Goal: Task Accomplishment & Management: Manage account settings

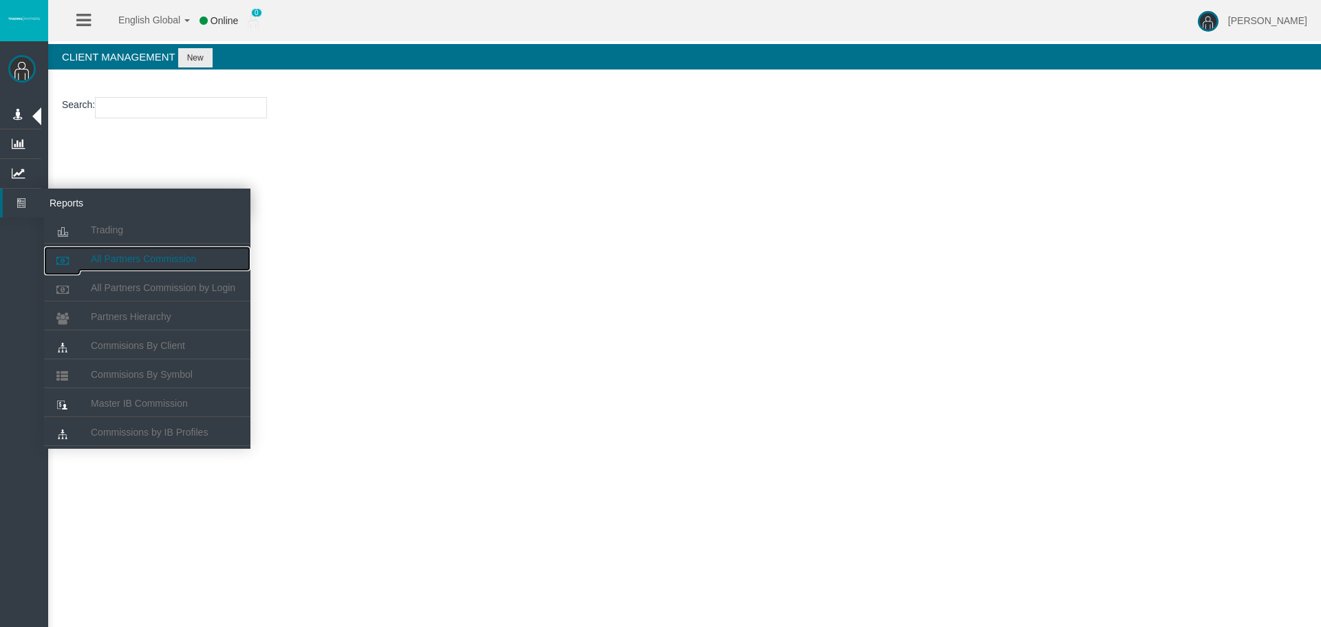
click at [219, 253] on link "All Partners Commission" at bounding box center [147, 258] width 206 height 25
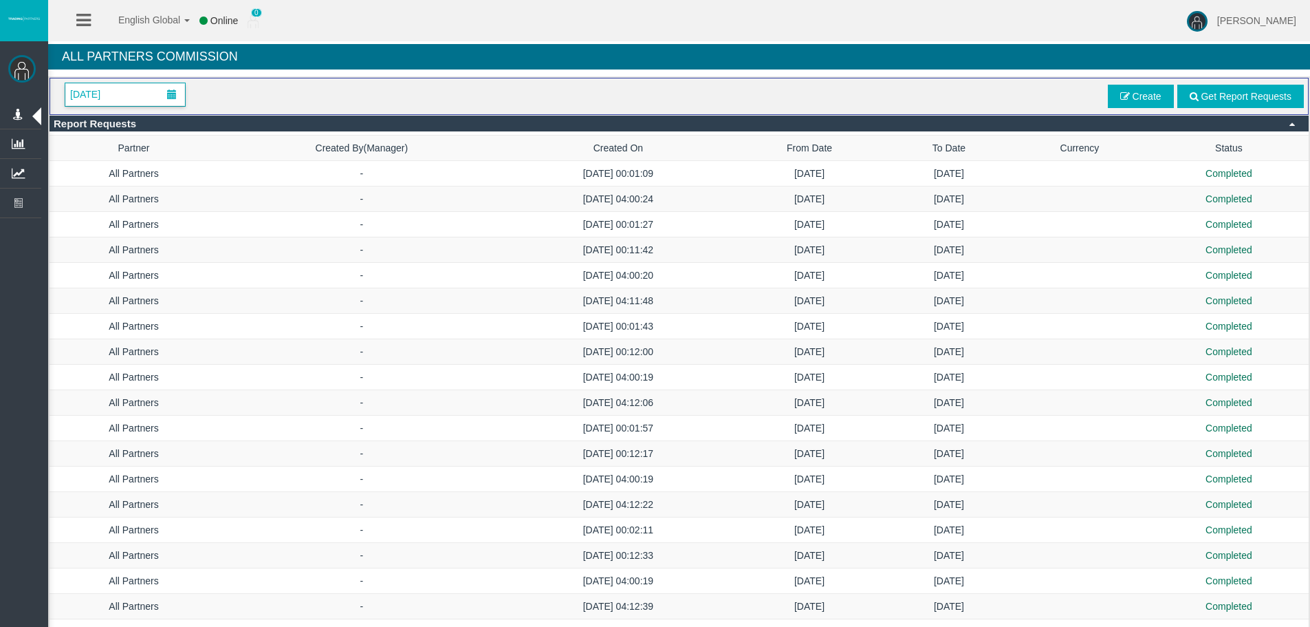
click at [182, 91] on span at bounding box center [172, 94] width 25 height 21
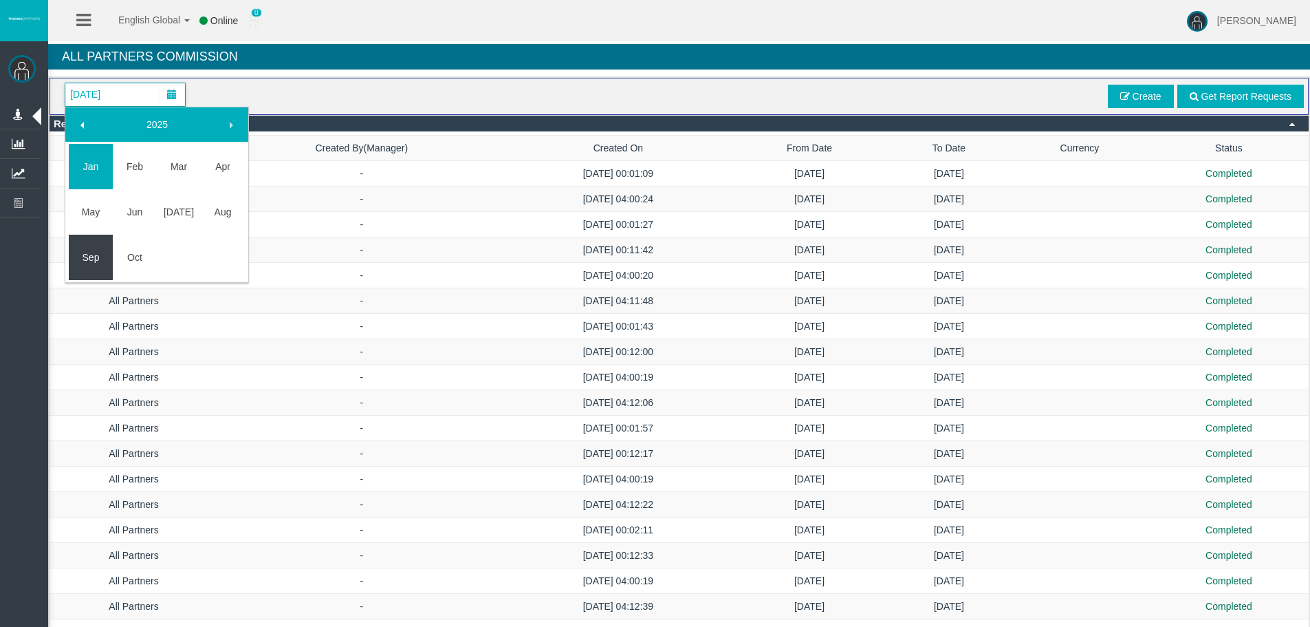
click at [96, 258] on link "Sep" at bounding box center [91, 257] width 44 height 25
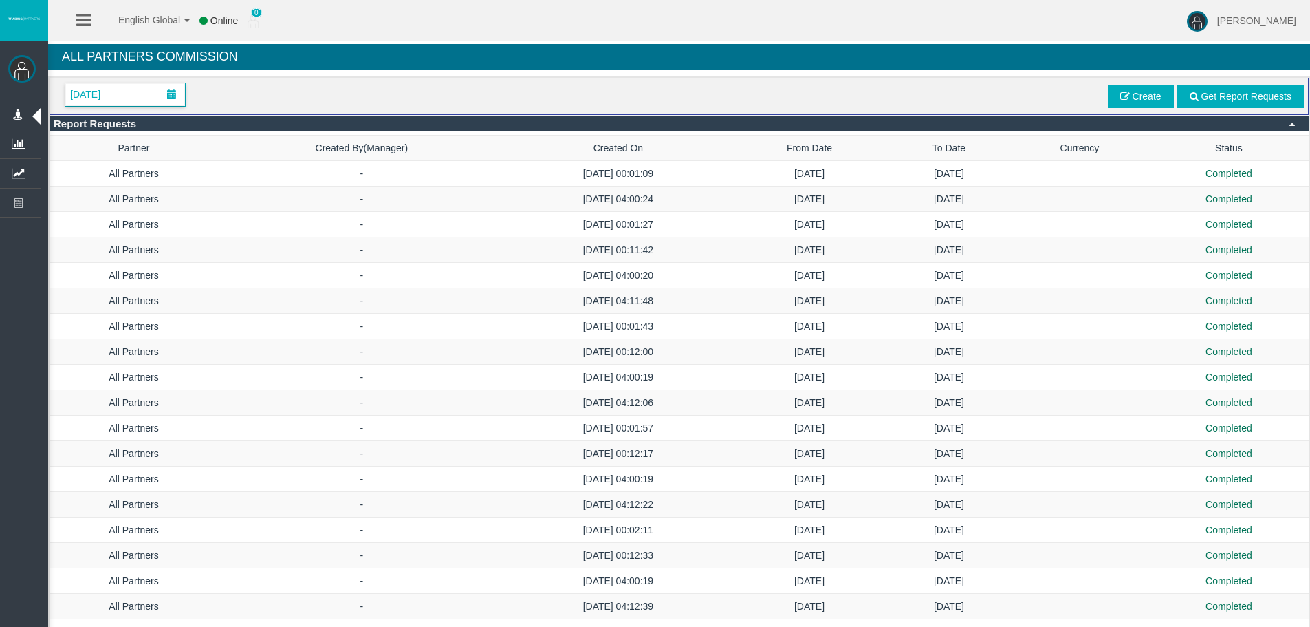
click at [105, 91] on span "[DATE]" at bounding box center [85, 94] width 39 height 19
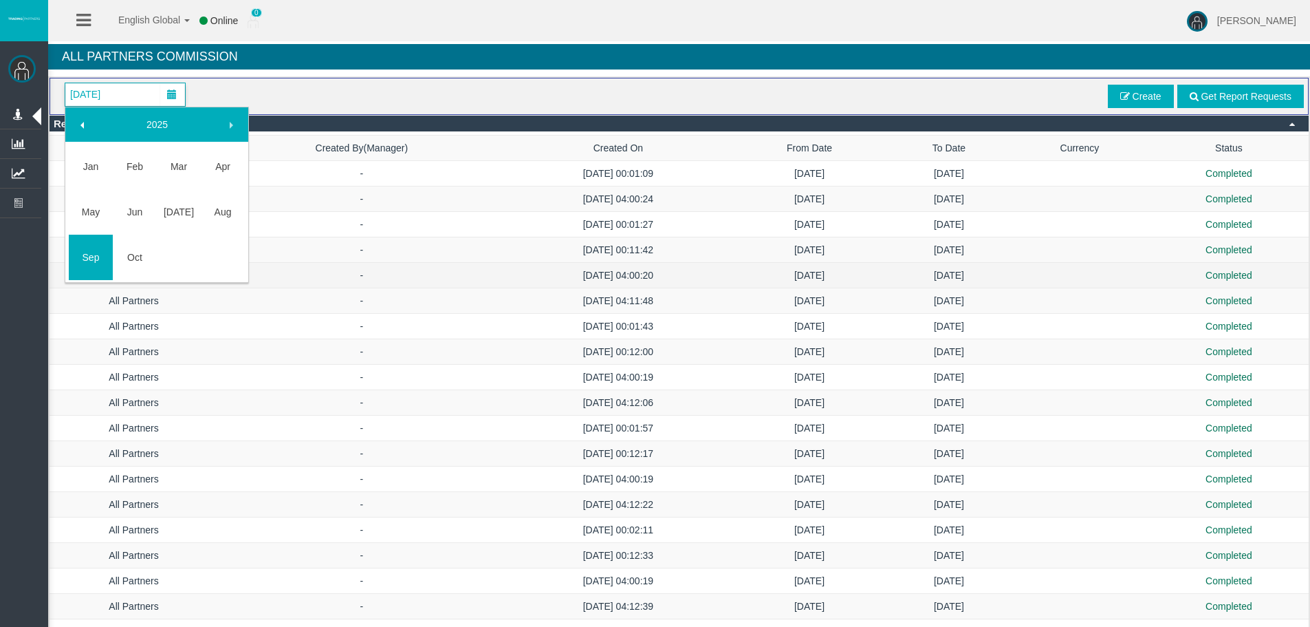
click at [63, 268] on td "All Partners" at bounding box center [134, 275] width 169 height 25
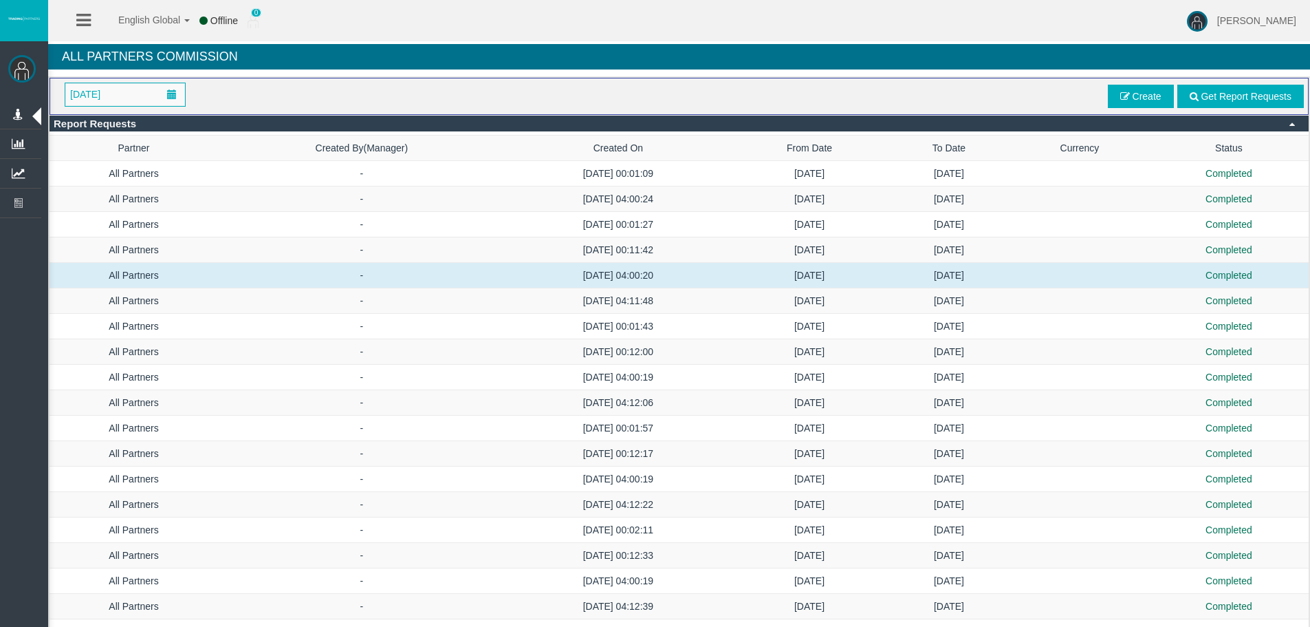
click at [734, 58] on h4 "All Partners Commission" at bounding box center [679, 56] width 1262 height 25
click at [835, 83] on div "[DATE] Get Report Requests Create" at bounding box center [679, 97] width 1250 height 28
click at [1014, 93] on div "[DATE] Get Report Requests Create" at bounding box center [679, 97] width 1250 height 28
click at [1120, 98] on span at bounding box center [1125, 96] width 10 height 10
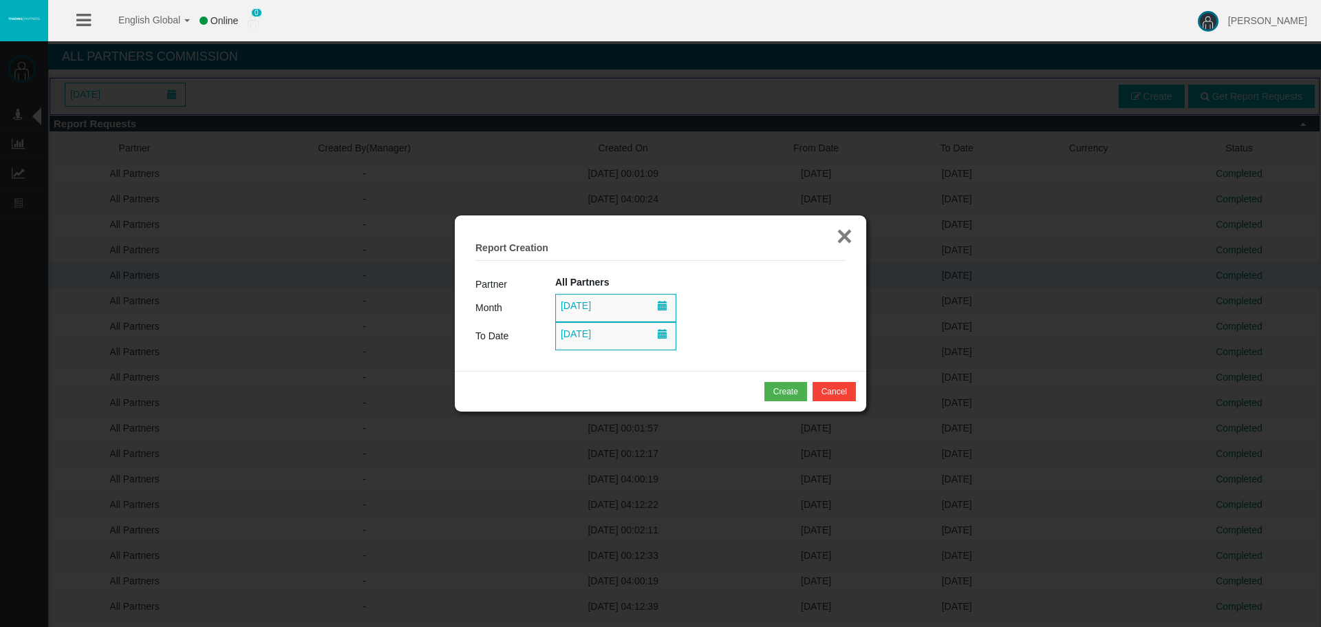
click at [847, 232] on button "×" at bounding box center [844, 236] width 16 height 28
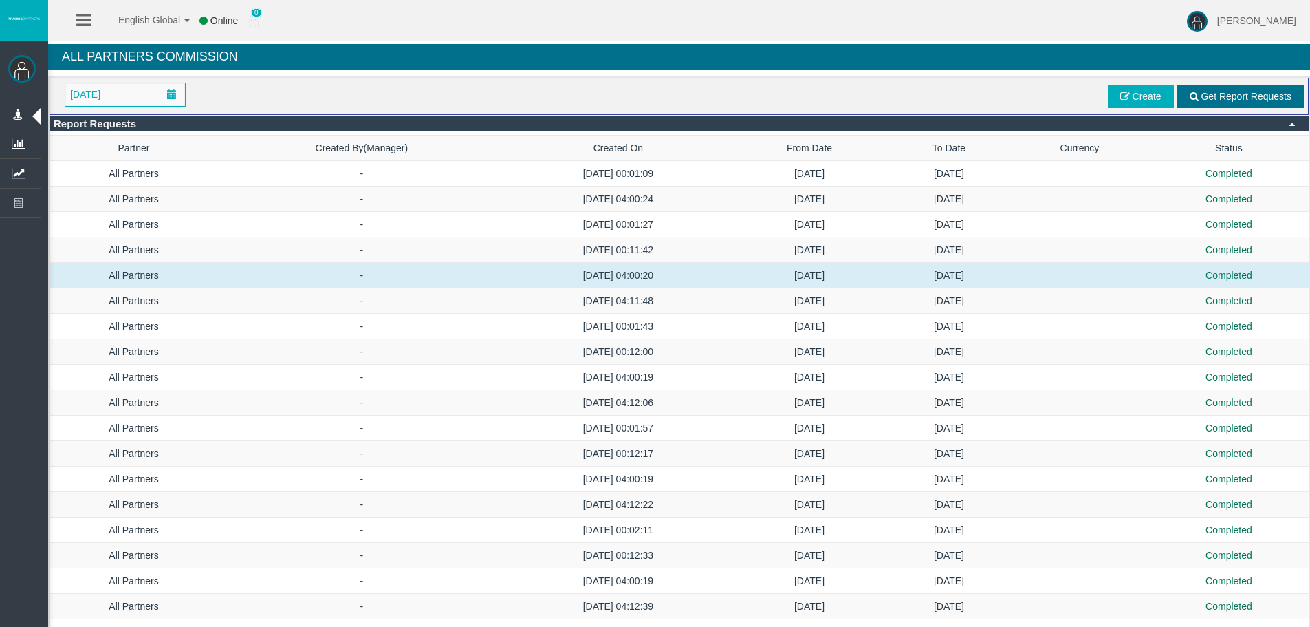
click at [1239, 99] on span "Get Report Requests" at bounding box center [1246, 96] width 91 height 11
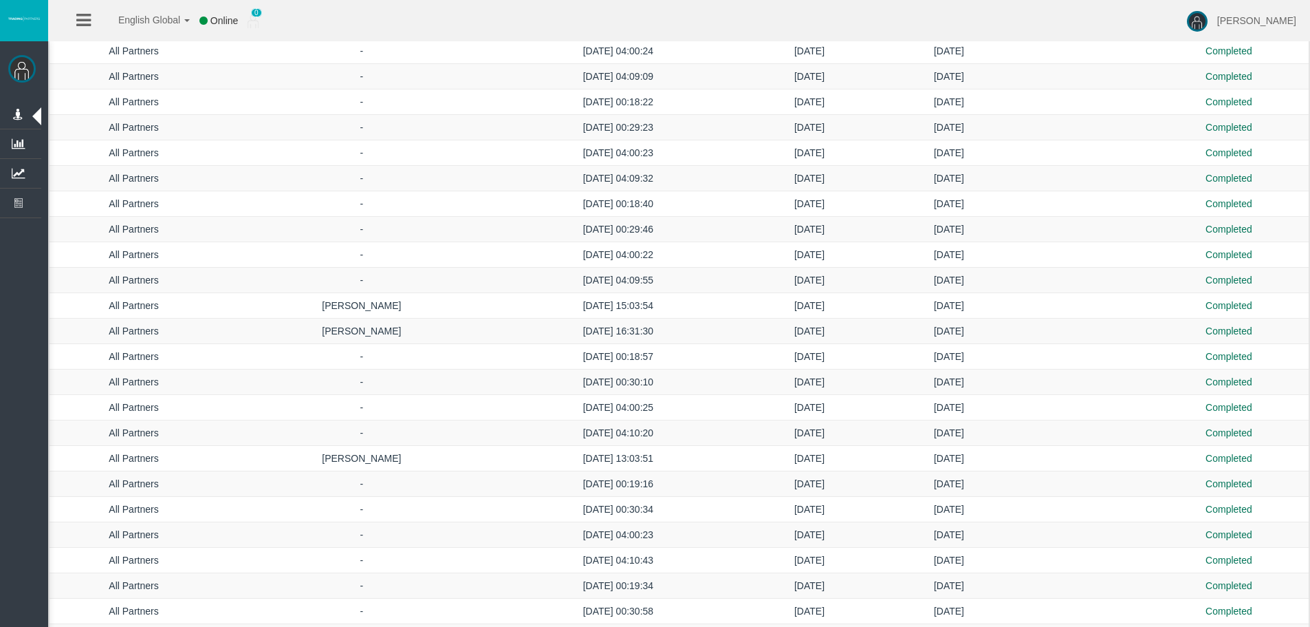
scroll to position [2759, 0]
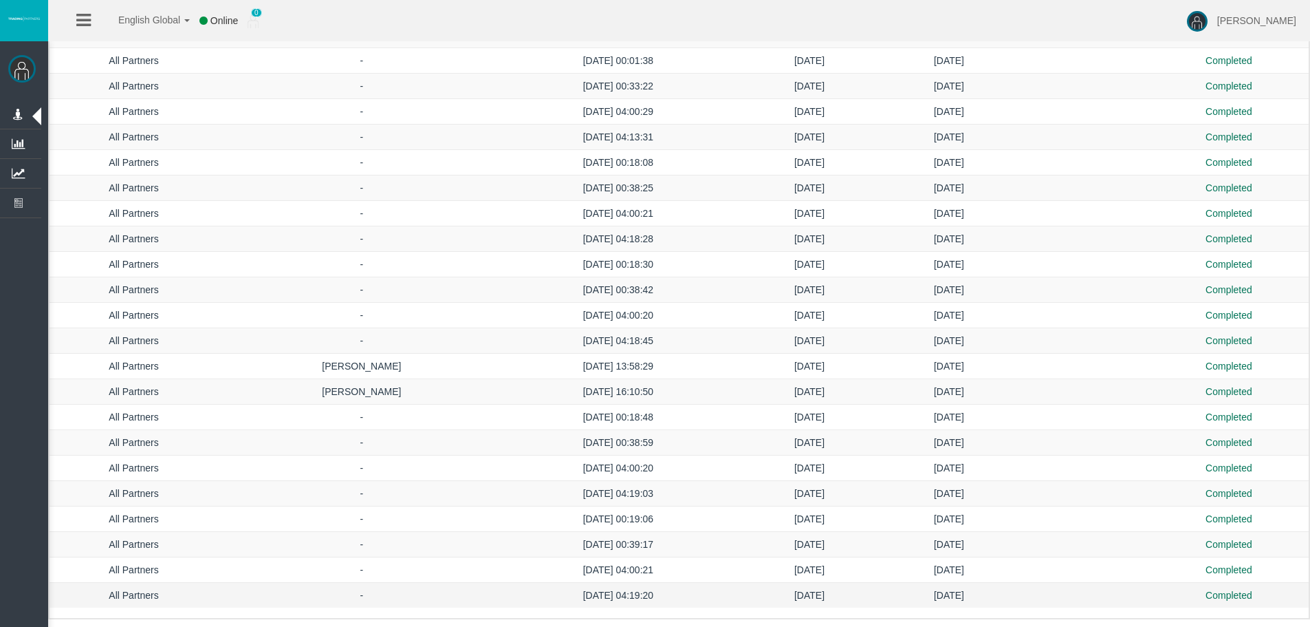
click at [932, 585] on td "[DATE]" at bounding box center [949, 595] width 122 height 25
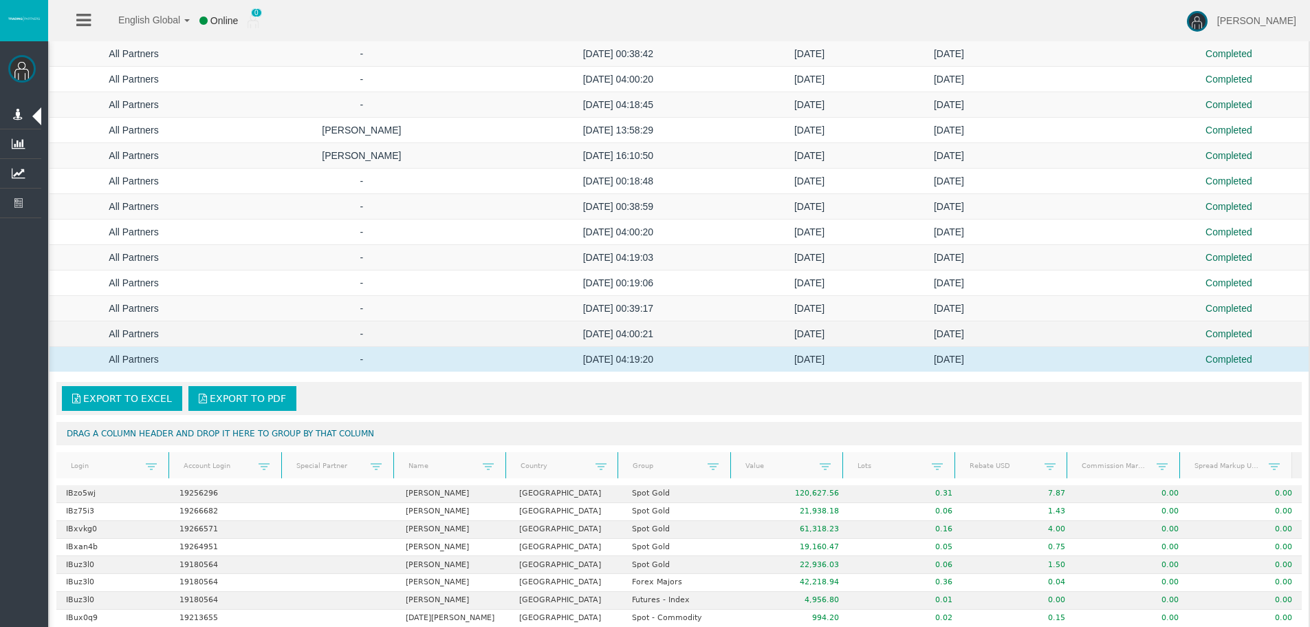
scroll to position [2976, 0]
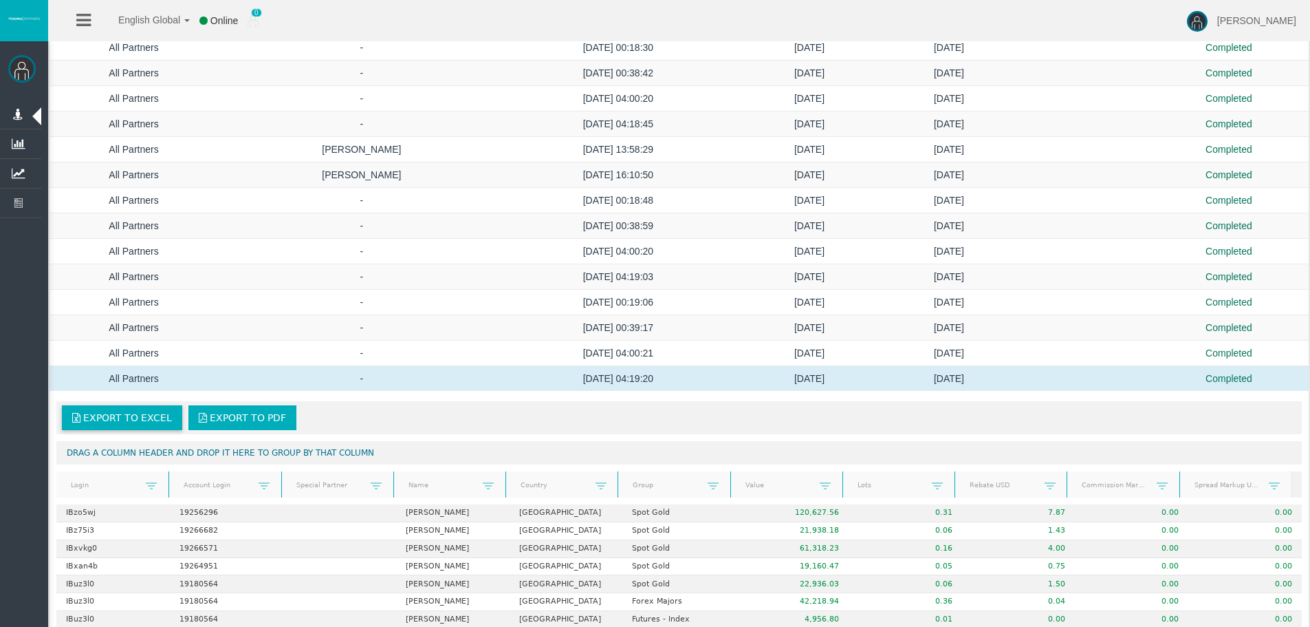
click at [135, 415] on span "Export to Excel" at bounding box center [127, 417] width 89 height 11
drag, startPoint x: 41, startPoint y: 159, endPoint x: 382, endPoint y: 126, distance: 342.7
click at [382, 126] on td "-" at bounding box center [361, 123] width 287 height 25
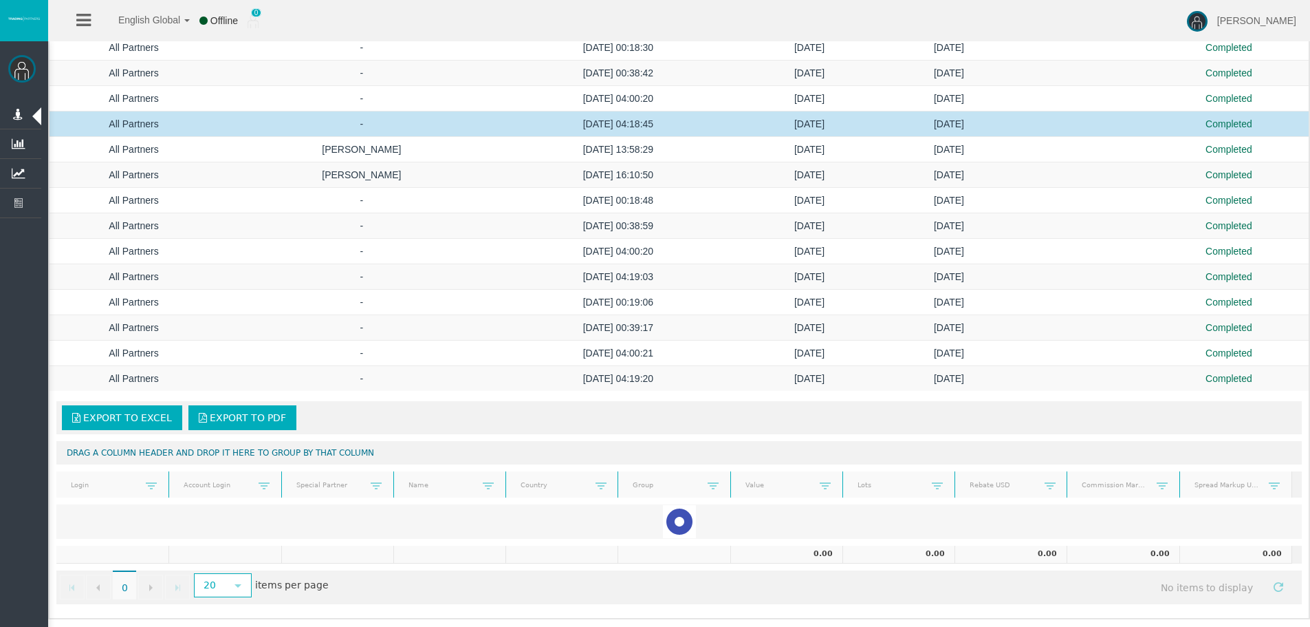
click at [382, 126] on td "-" at bounding box center [361, 123] width 287 height 25
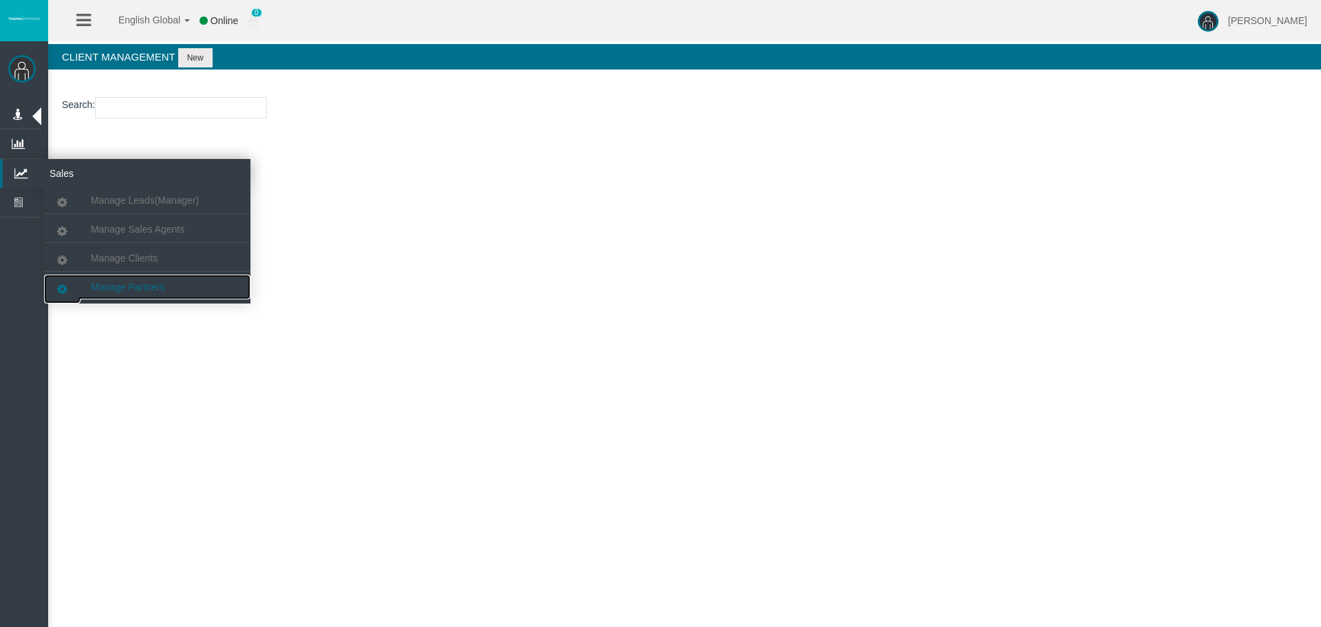
click at [133, 291] on span "Manage Partners" at bounding box center [128, 286] width 74 height 11
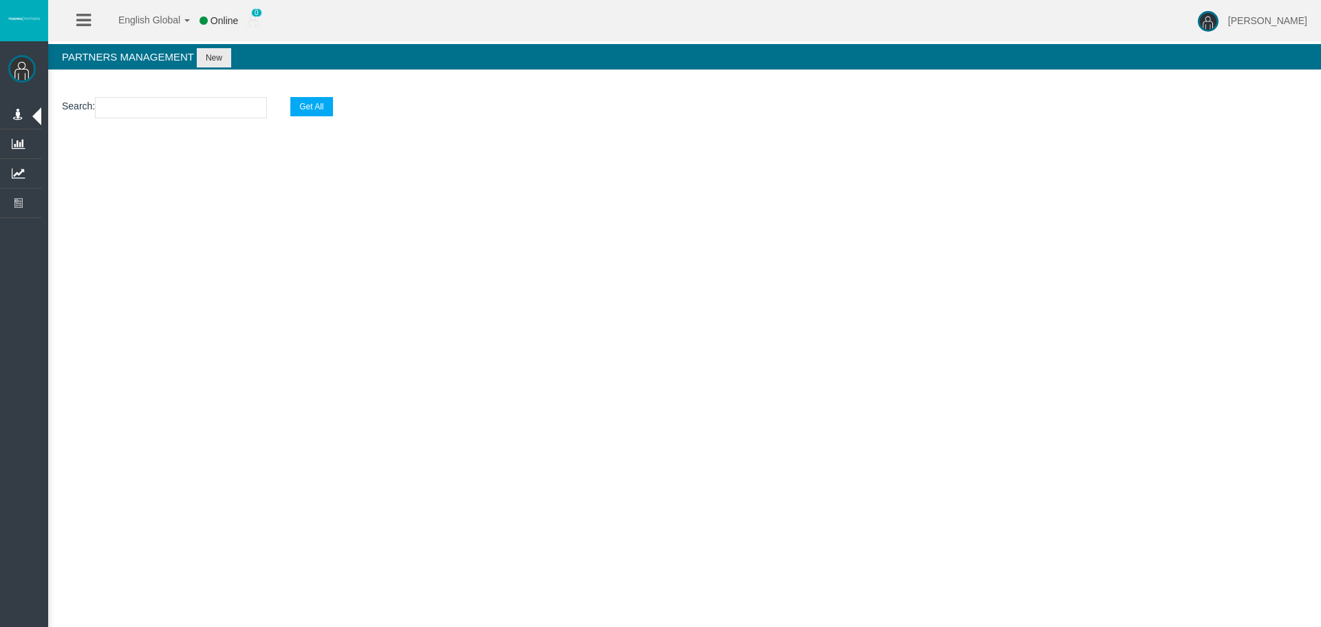
click at [136, 99] on input "text" at bounding box center [181, 107] width 172 height 21
paste input "IBv7alm"
type input "IBv7alm"
select select "25"
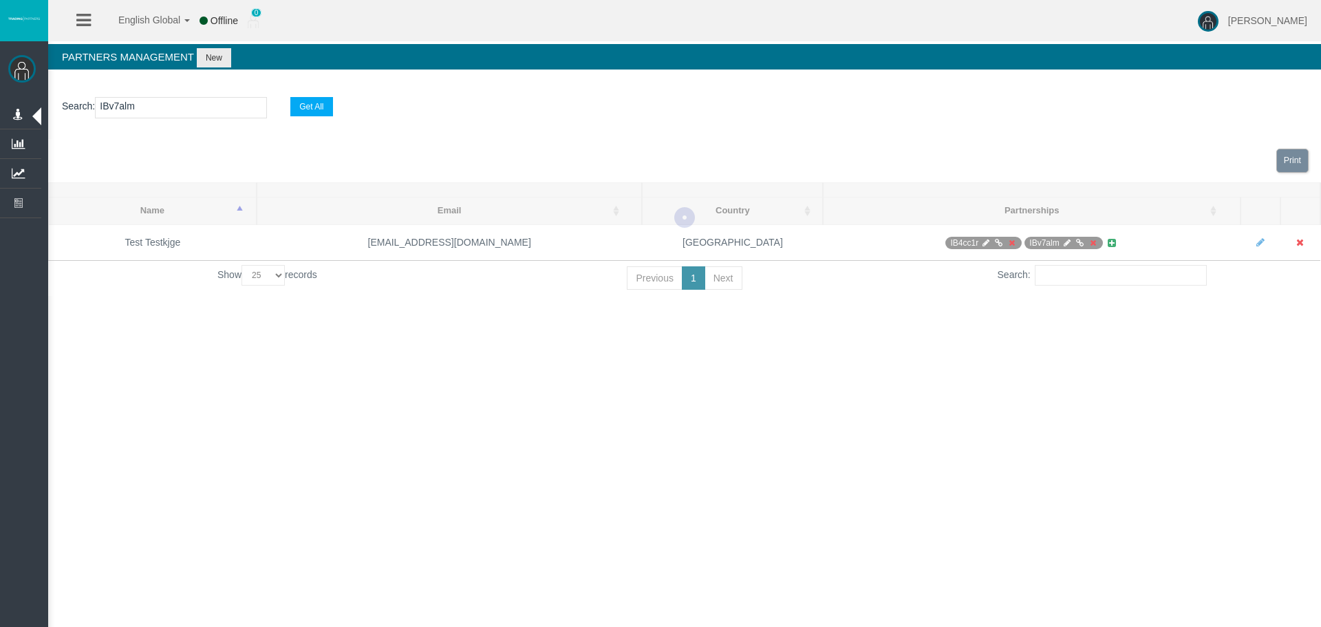
type input "IBv7alm"
click at [1024, 160] on div "Print" at bounding box center [684, 160] width 1272 height 43
click at [1036, 153] on div "Print" at bounding box center [684, 160] width 1272 height 43
drag, startPoint x: 909, startPoint y: 347, endPoint x: 1154, endPoint y: 375, distance: 247.1
click at [908, 347] on div "English Global 简体中文 English Global 日本語 한국어 Online 0 Loizos Matthaiou Help Log O…" at bounding box center [660, 313] width 1321 height 627
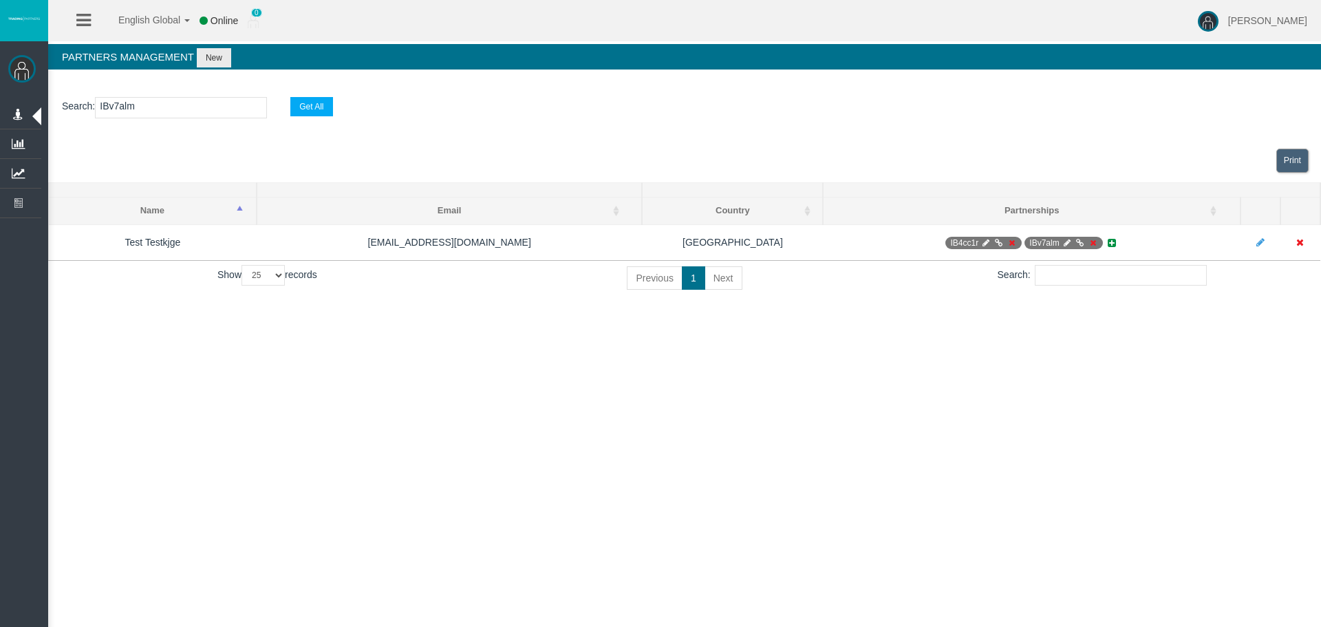
click at [1154, 375] on div "English Global 简体中文 English Global 日本語 한국어 Online 0 Loizos Matthaiou Help Log O…" at bounding box center [660, 313] width 1321 height 627
click at [1074, 377] on div "English Global 简体中文 English Global 日本語 한국어 Online 0 Loizos Matthaiou Help Log O…" at bounding box center [660, 313] width 1321 height 627
click at [962, 379] on div "English Global 简体中文 English Global 日本語 한국어 Online 0 Loizos Matthaiou Help Log O…" at bounding box center [660, 313] width 1321 height 627
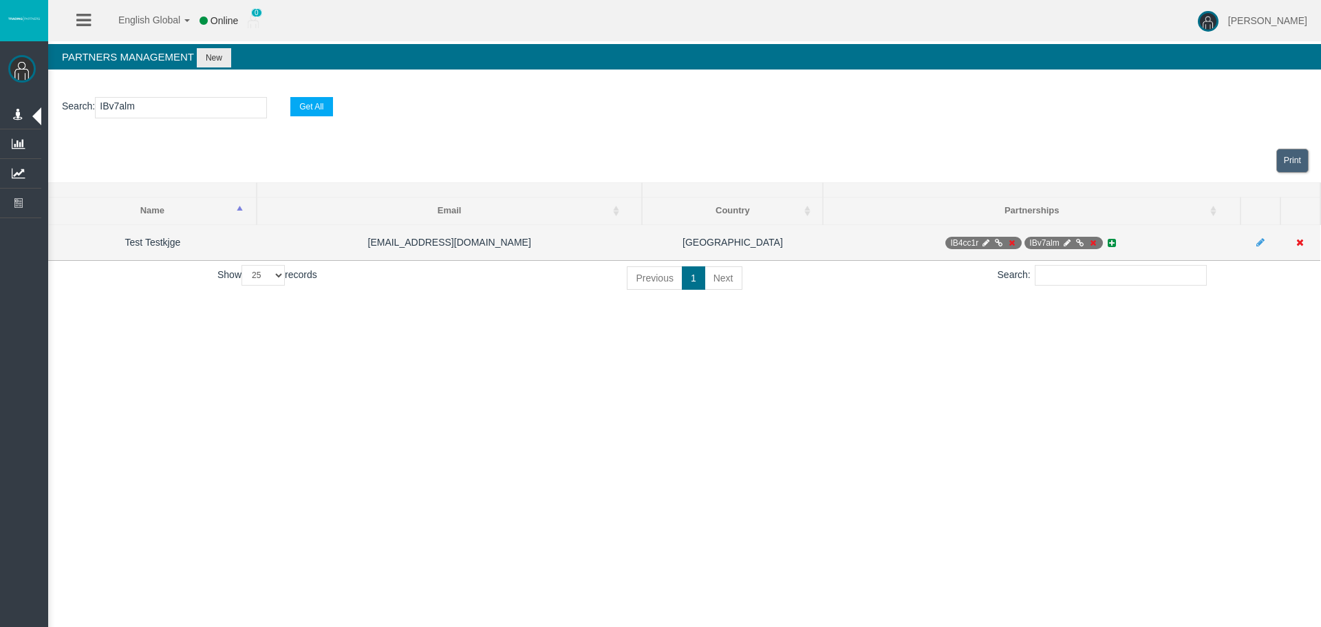
click at [1068, 243] on icon at bounding box center [1066, 243] width 10 height 8
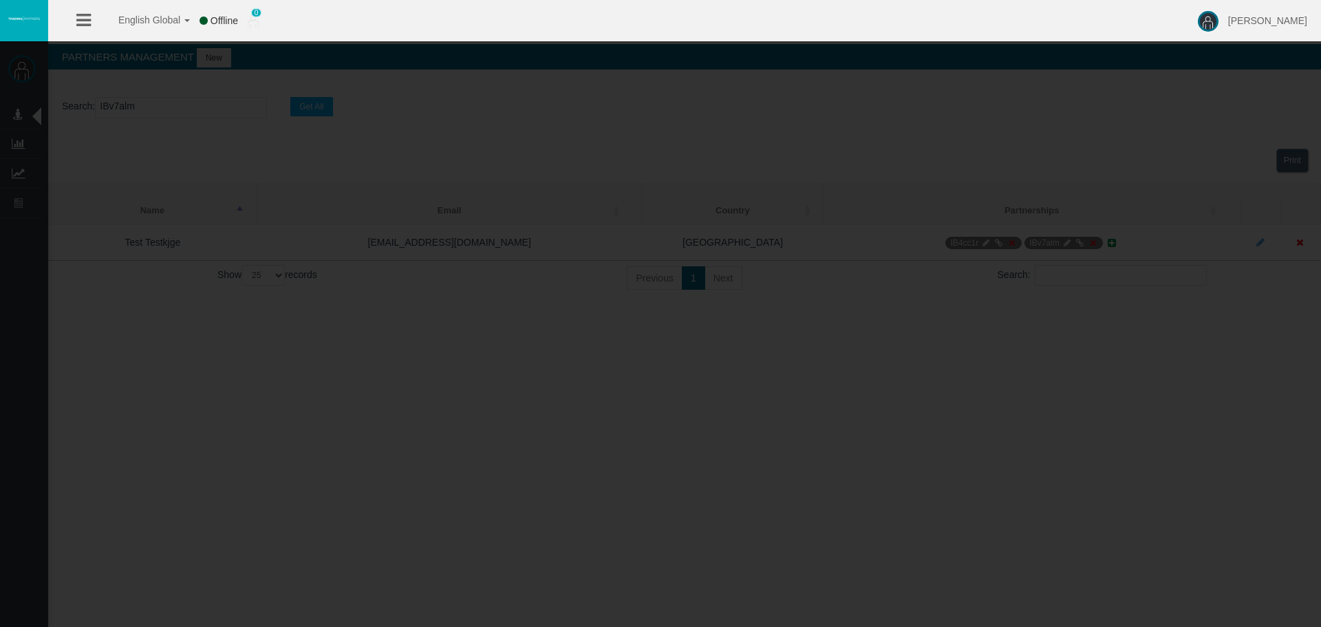
select select "0"
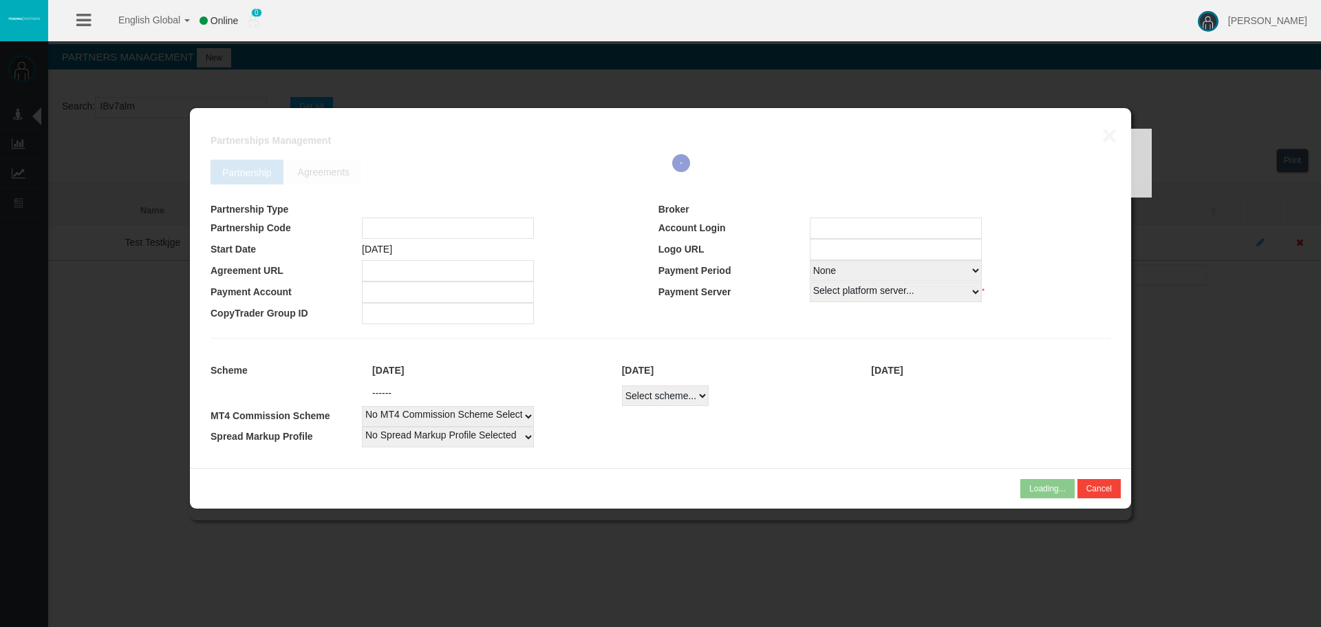
type input "IBv7alm"
type input "19264152"
select select "1"
type input "19264152"
select select "1"
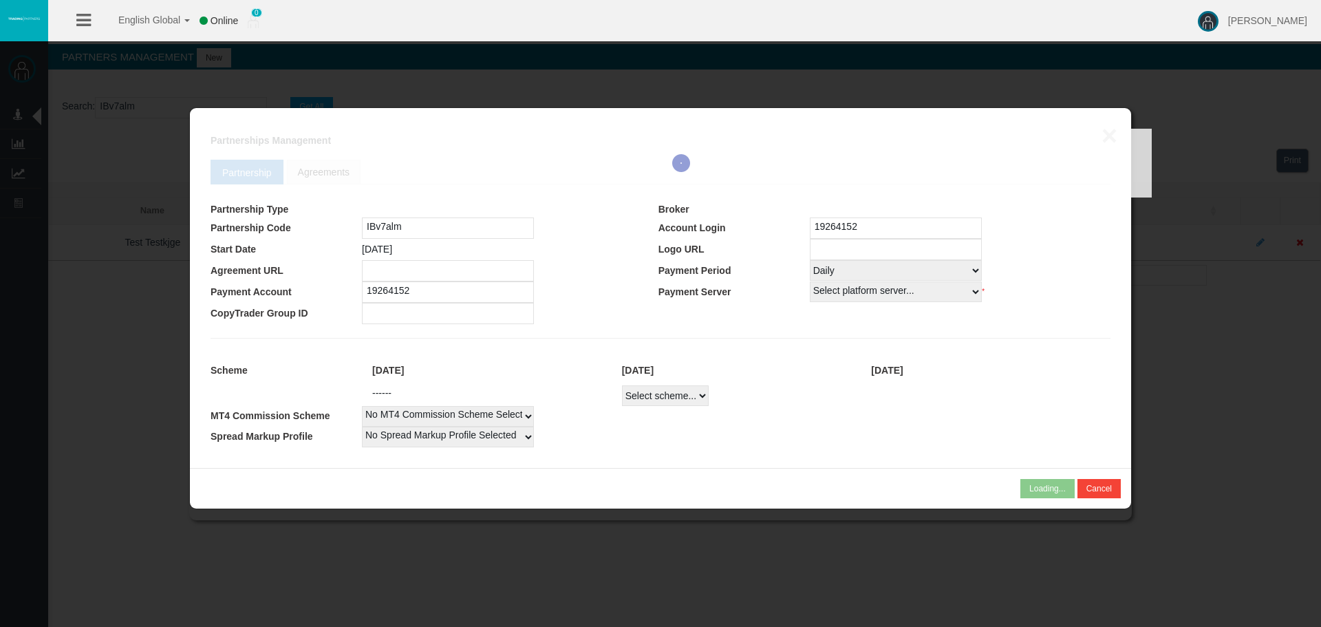
select select
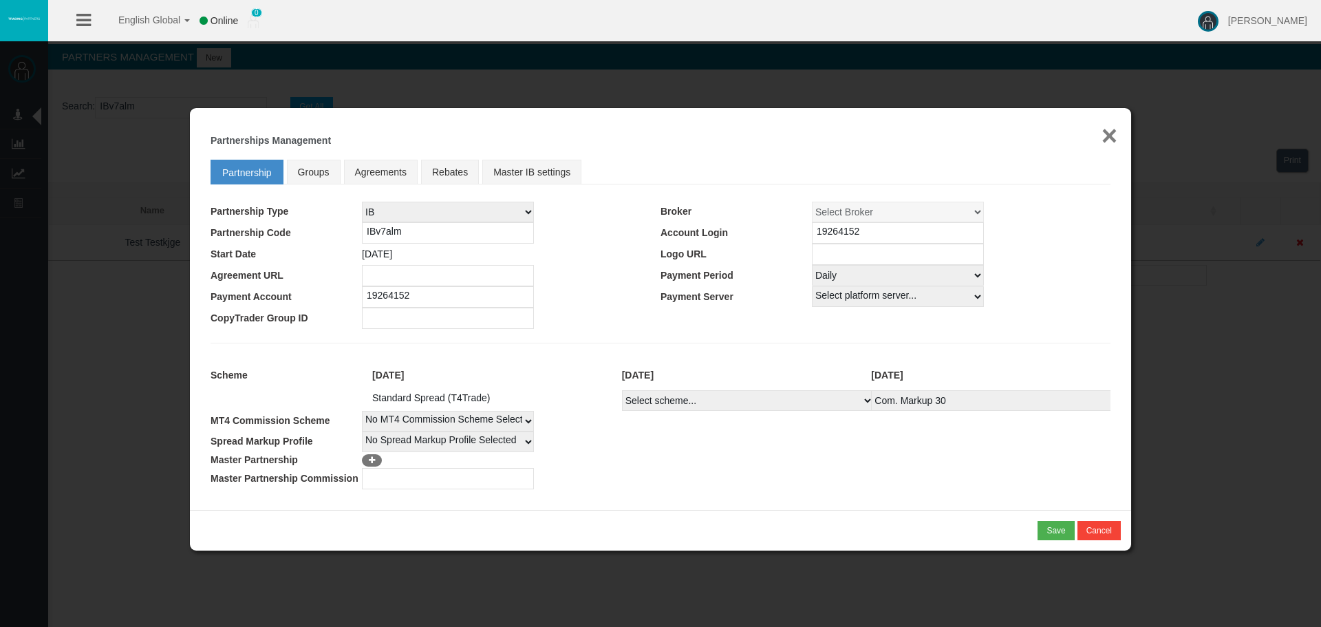
click at [1102, 140] on button "×" at bounding box center [1109, 136] width 16 height 28
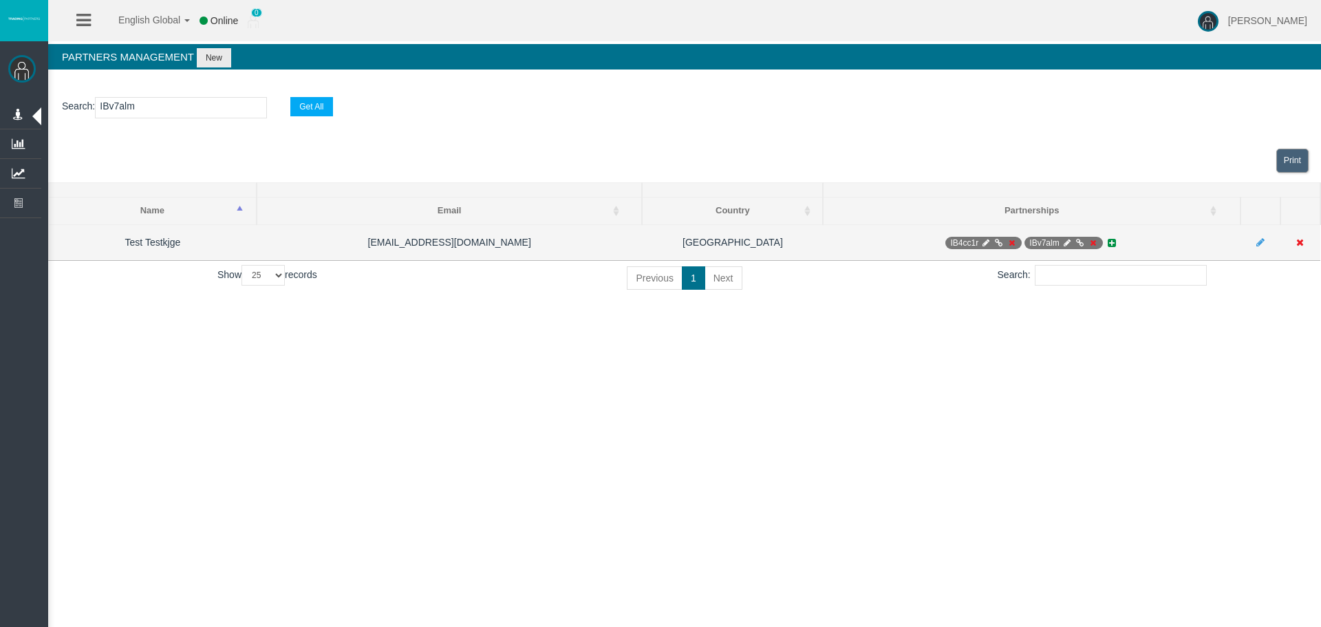
click at [991, 240] on span "IB4cc1r" at bounding box center [983, 243] width 76 height 12
click at [982, 239] on icon at bounding box center [986, 243] width 10 height 8
select select "0"
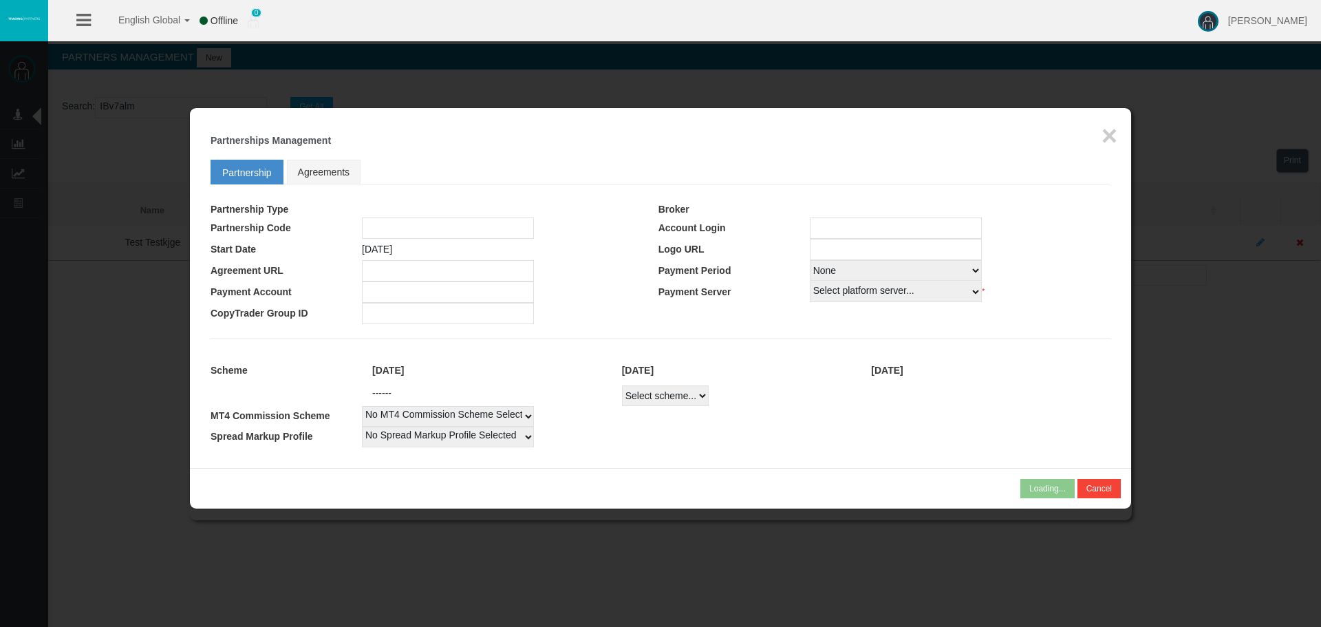
type input "IB4cc1r"
type input "19264151"
select select "1"
type input "19264151"
select select "1"
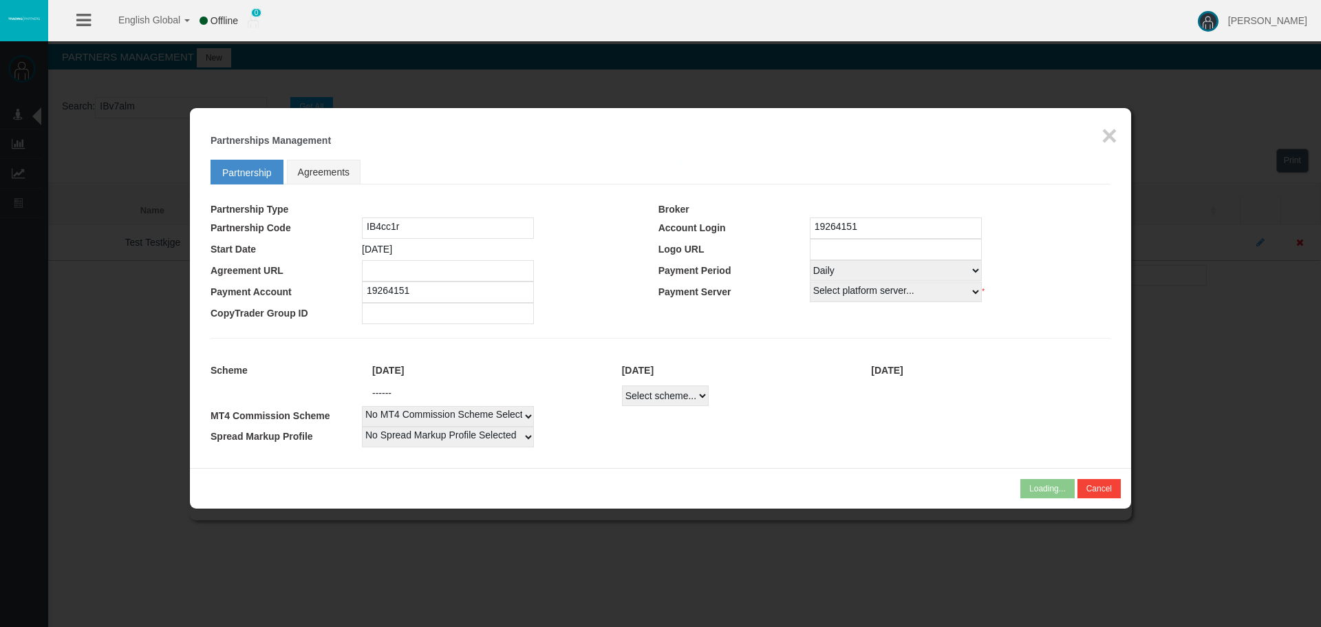
select select
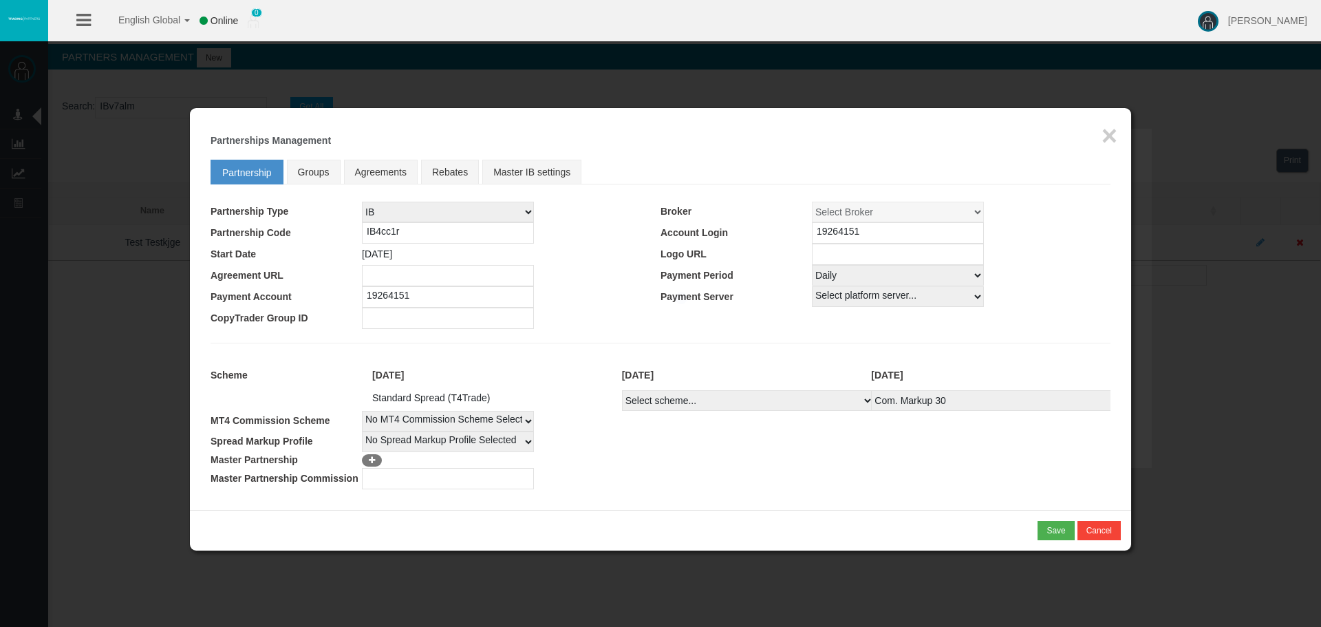
click at [911, 438] on td "No Spread Markup Profile Selected 1" at bounding box center [736, 441] width 748 height 21
click at [922, 438] on td "No Spread Markup Profile Selected 1" at bounding box center [736, 441] width 748 height 21
click at [1032, 286] on td "Select platform server... MT4 Live1 CopyTrader Demo AmazingTick-Live01 AmazingT…" at bounding box center [961, 296] width 298 height 21
click at [1057, 229] on td "19264151" at bounding box center [961, 232] width 298 height 21
click at [1113, 134] on button "×" at bounding box center [1109, 136] width 16 height 28
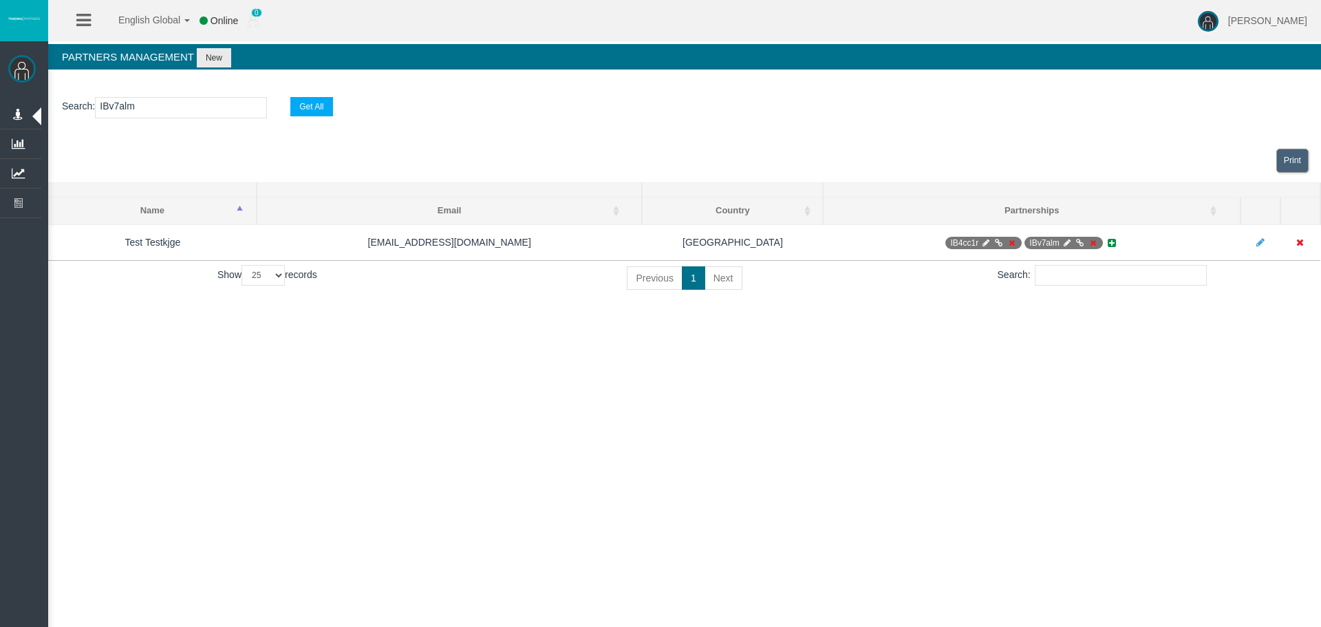
click at [1089, 338] on div "English Global 简体中文 English Global 日本語 한국어 Online 0 Loizos Matthaiou Help Log O…" at bounding box center [660, 313] width 1321 height 627
click at [1023, 140] on div "Print" at bounding box center [684, 160] width 1272 height 43
click at [1004, 398] on div "English Global 简体中文 English Global 日本語 한국어 Offline 0 Loizos Matthaiou Help Log …" at bounding box center [660, 313] width 1321 height 627
click at [721, 536] on div "English Global 简体中文 English Global 日本語 한국어 Online 0 Loizos Matthaiou Help Log O…" at bounding box center [660, 313] width 1321 height 627
click at [801, 406] on div "English Global 简体中文 English Global 日本語 한국어 Online 0 Loizos Matthaiou Help Log O…" at bounding box center [660, 313] width 1321 height 627
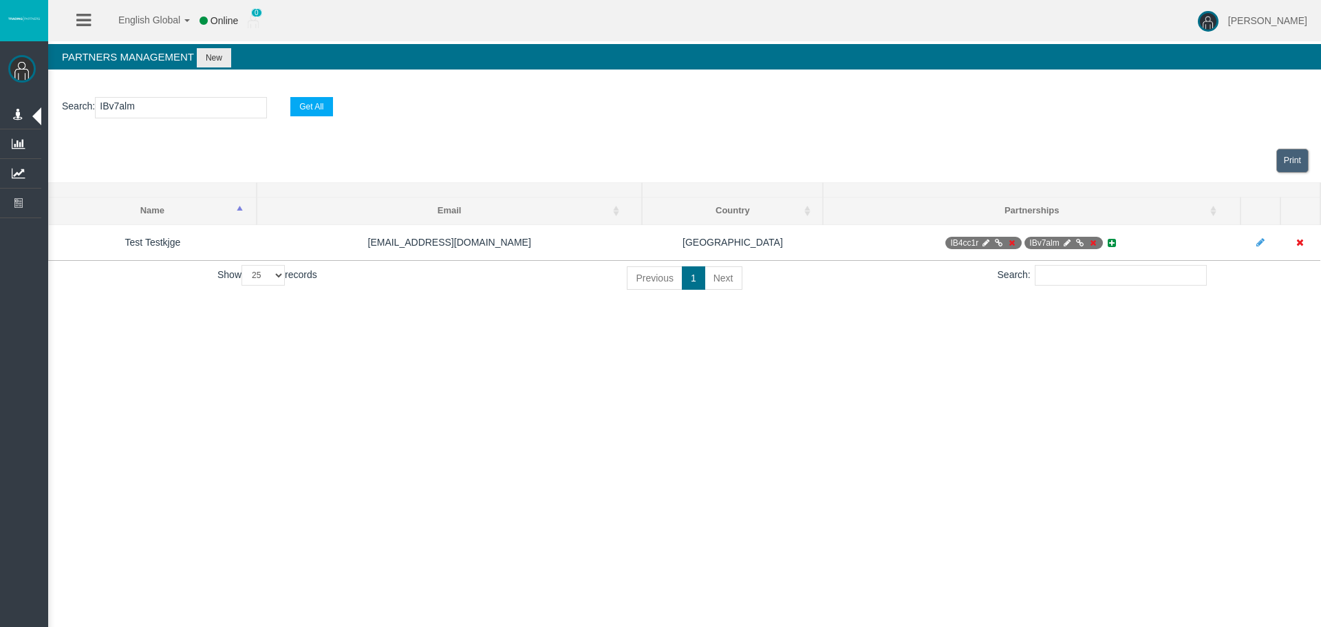
drag, startPoint x: 801, startPoint y: 406, endPoint x: 791, endPoint y: 276, distance: 130.3
drag, startPoint x: 889, startPoint y: 448, endPoint x: 884, endPoint y: 384, distance: 64.1
click at [888, 443] on div "English Global 简体中文 English Global 日本語 한국어 Online 0 Loizos Matthaiou Help Log O…" at bounding box center [660, 313] width 1321 height 627
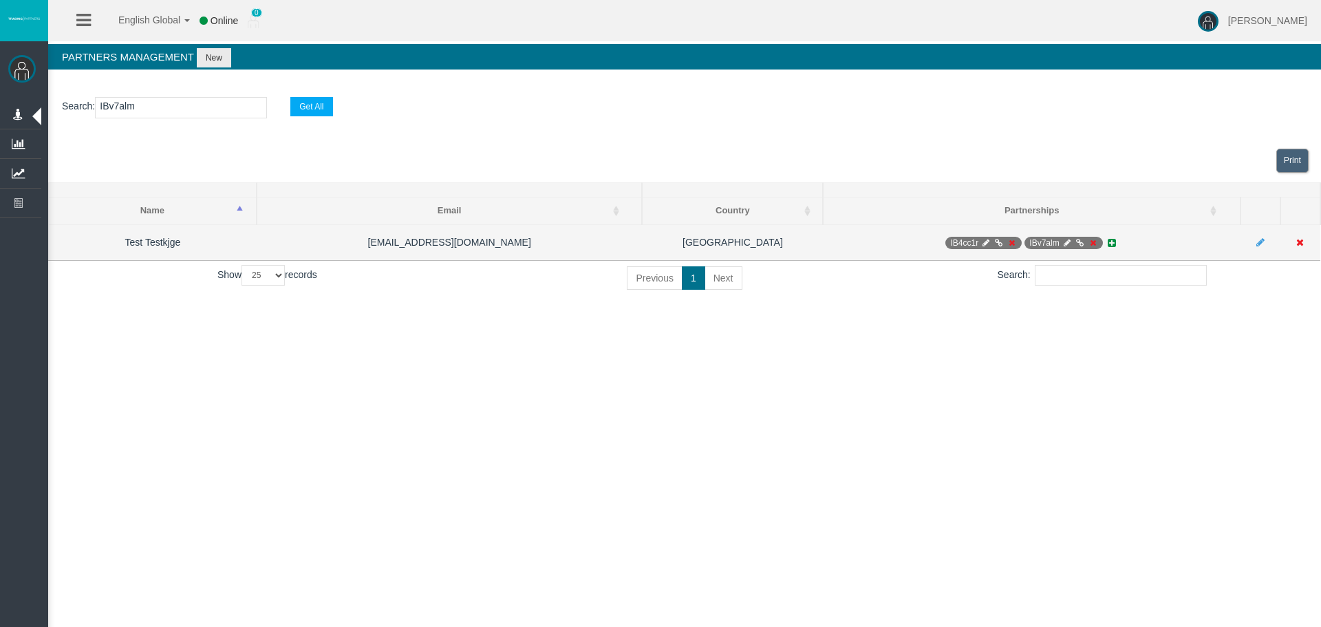
click at [855, 243] on td "IB4cc1r IBv7alm" at bounding box center [1031, 242] width 417 height 36
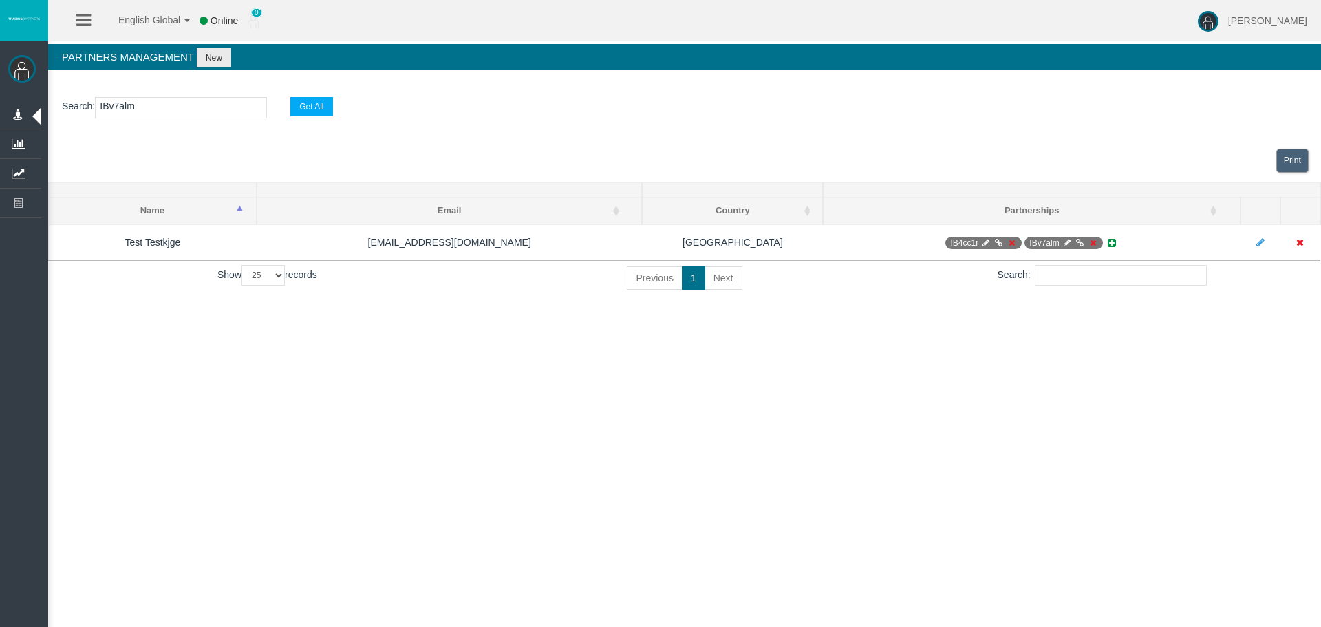
click at [886, 348] on div "English Global 简体中文 English Global 日本語 한국어 Online 0 Loizos Matthaiou Help Log O…" at bounding box center [660, 313] width 1321 height 627
